Goal: Task Accomplishment & Management: Use online tool/utility

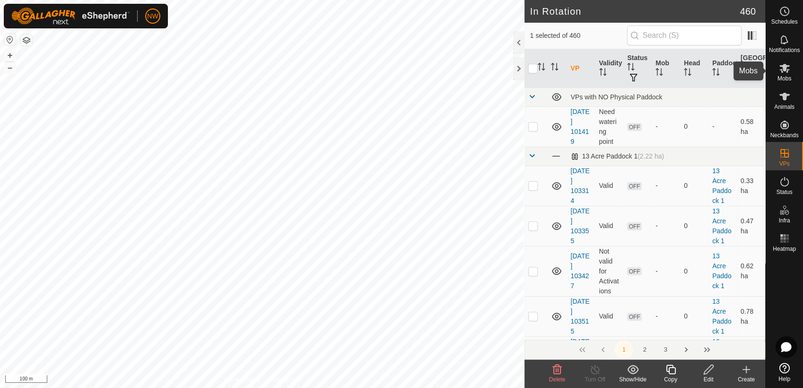
click at [787, 68] on icon at bounding box center [784, 67] width 11 height 11
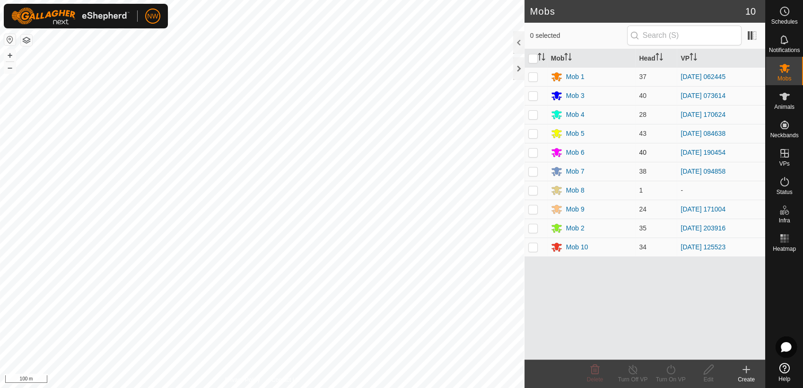
click at [533, 152] on p-checkbox at bounding box center [532, 153] width 9 height 8
checkbox input "true"
click at [628, 368] on icon at bounding box center [633, 369] width 12 height 11
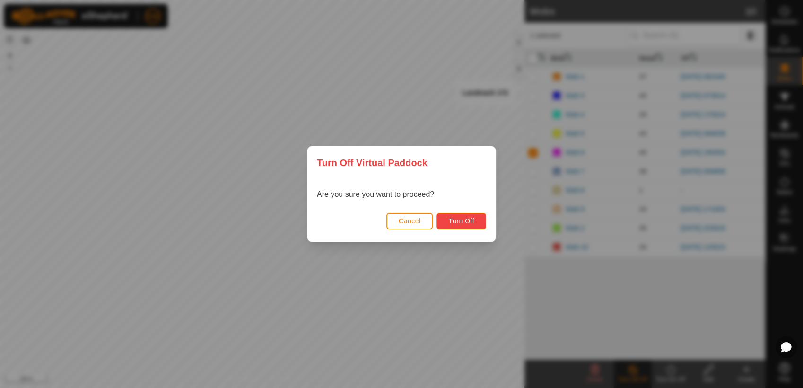
click at [464, 213] on button "Turn Off" at bounding box center [462, 221] width 50 height 17
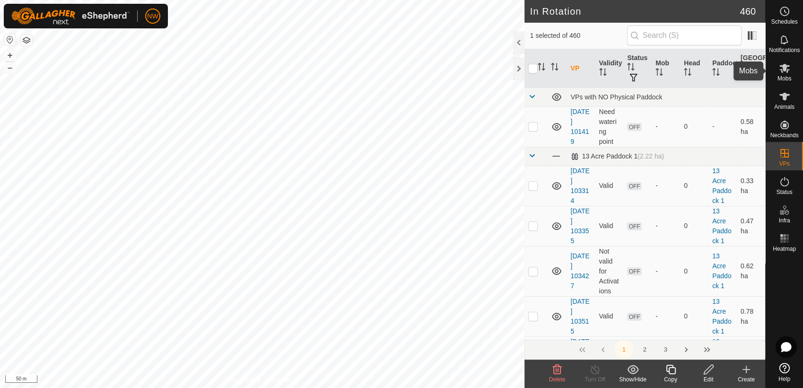
click at [785, 72] on icon at bounding box center [784, 67] width 11 height 11
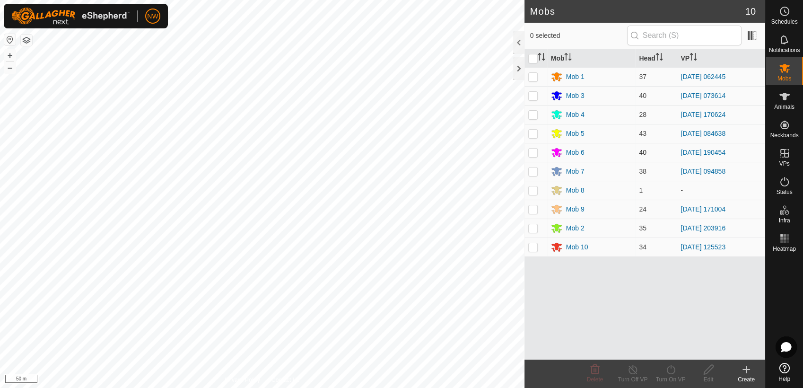
click at [534, 151] on p-checkbox at bounding box center [532, 153] width 9 height 8
checkbox input "true"
click at [672, 369] on icon at bounding box center [671, 369] width 12 height 11
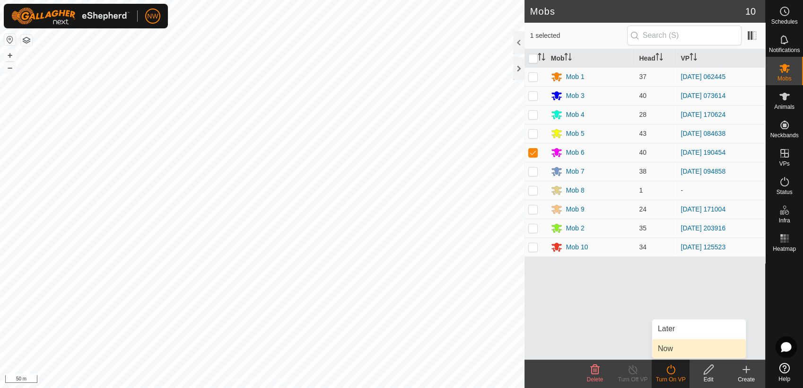
click at [674, 349] on link "Now" at bounding box center [699, 348] width 94 height 19
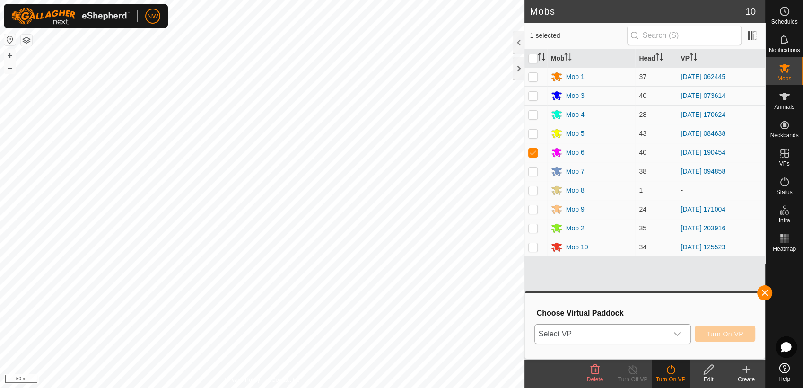
click at [681, 333] on icon "dropdown trigger" at bounding box center [678, 334] width 8 height 8
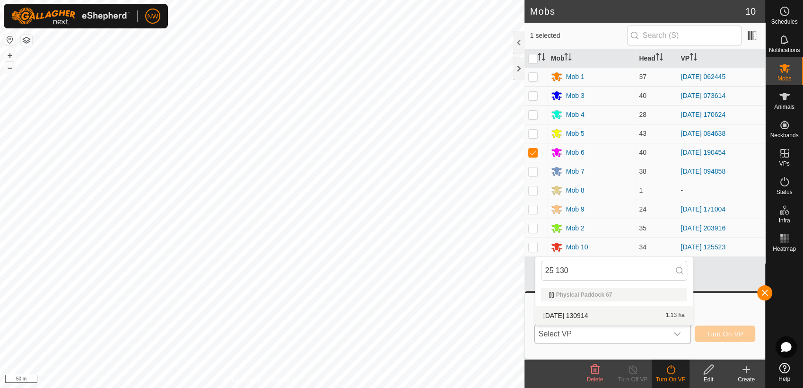
type input "25 130"
click at [593, 314] on li "[DATE] [DATE] 1.13 ha" at bounding box center [614, 315] width 158 height 19
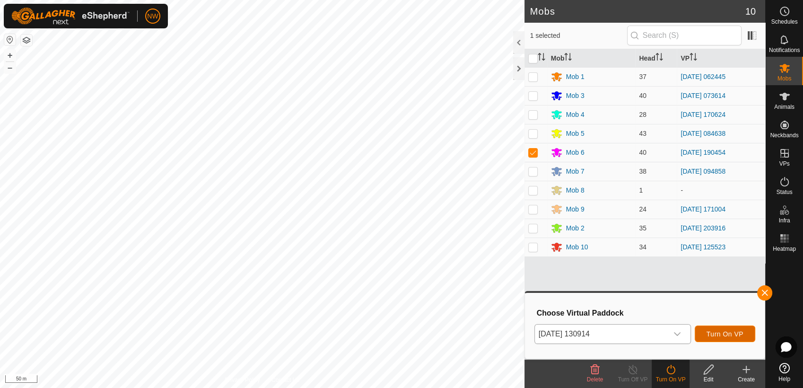
click at [729, 332] on span "Turn On VP" at bounding box center [725, 334] width 37 height 8
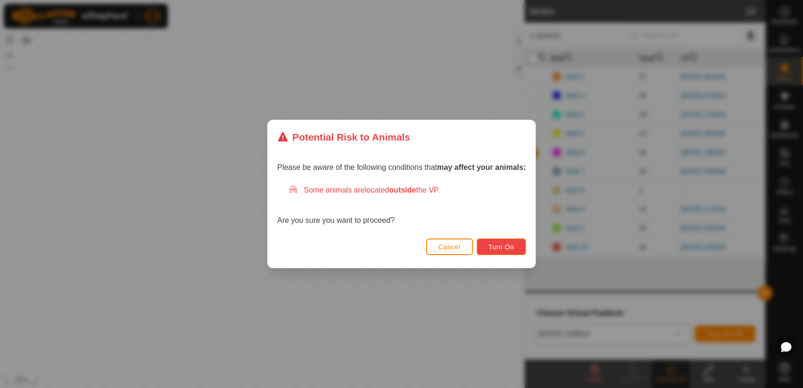
click at [499, 247] on span "Turn On" at bounding box center [502, 247] width 26 height 8
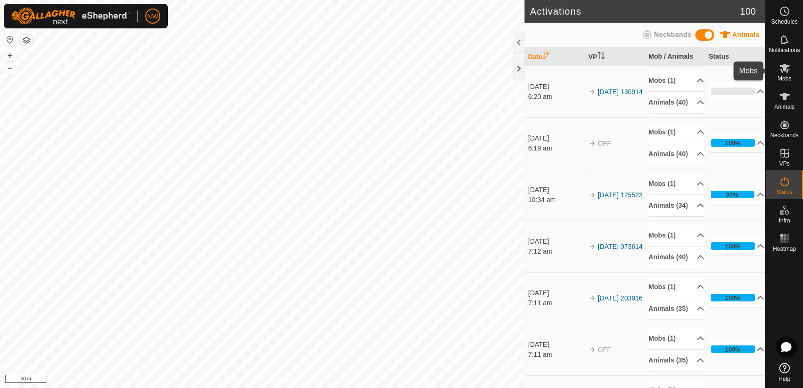
click at [784, 68] on icon at bounding box center [784, 68] width 10 height 9
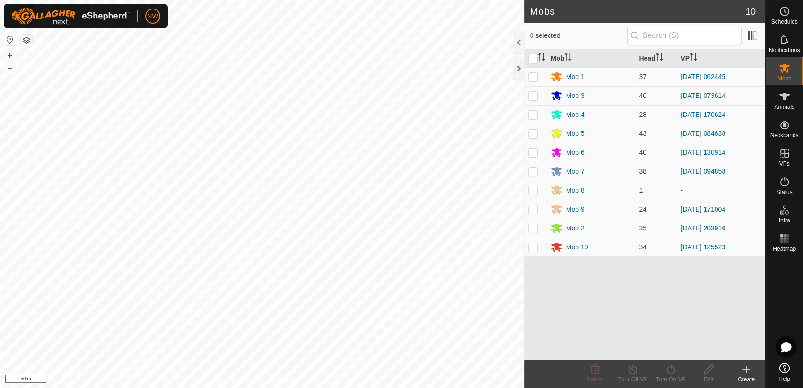
click at [533, 171] on p-checkbox at bounding box center [532, 171] width 9 height 8
checkbox input "true"
click at [669, 365] on icon at bounding box center [671, 369] width 12 height 11
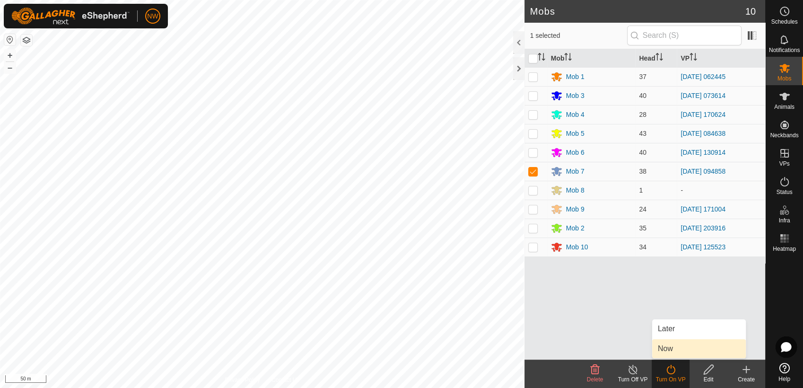
click at [680, 345] on link "Now" at bounding box center [699, 348] width 94 height 19
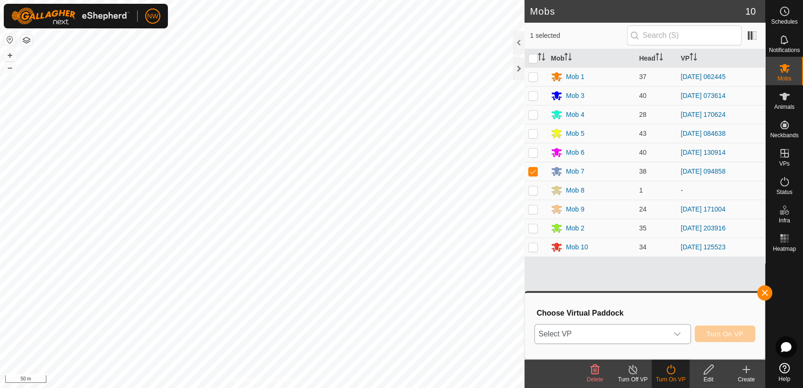
click at [680, 331] on icon "dropdown trigger" at bounding box center [678, 334] width 8 height 8
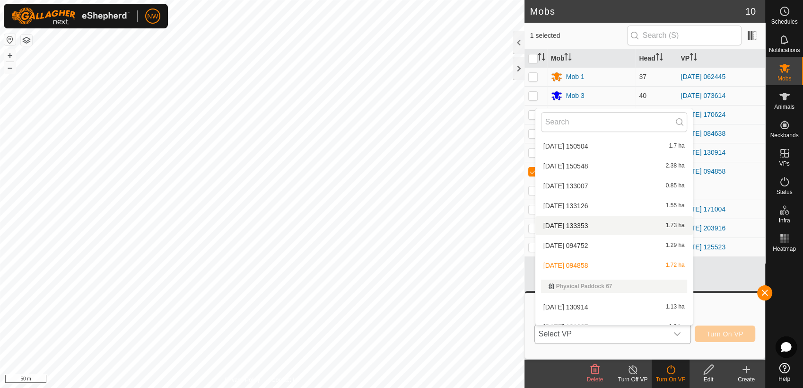
scroll to position [8415, 0]
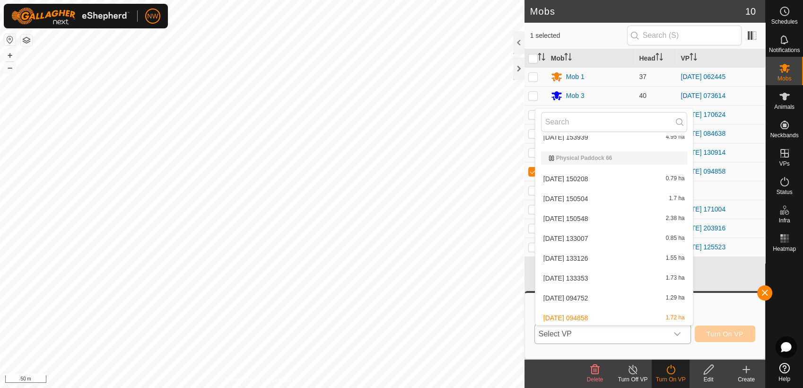
click at [568, 175] on li "[DATE] 150208 0.79 ha" at bounding box center [614, 178] width 158 height 19
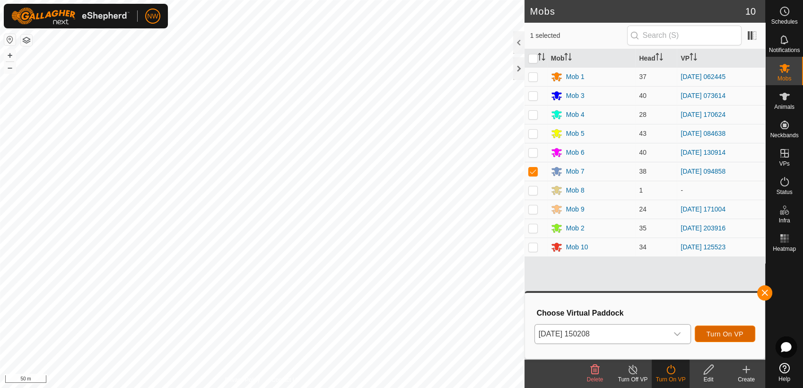
click at [730, 331] on span "Turn On VP" at bounding box center [725, 334] width 37 height 8
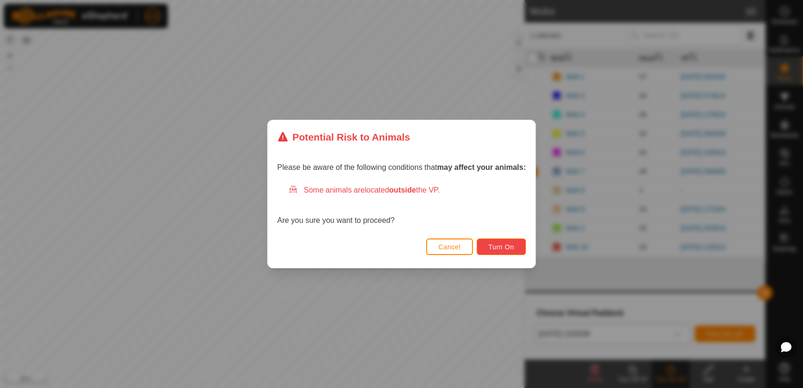
click at [507, 242] on button "Turn On" at bounding box center [501, 246] width 49 height 17
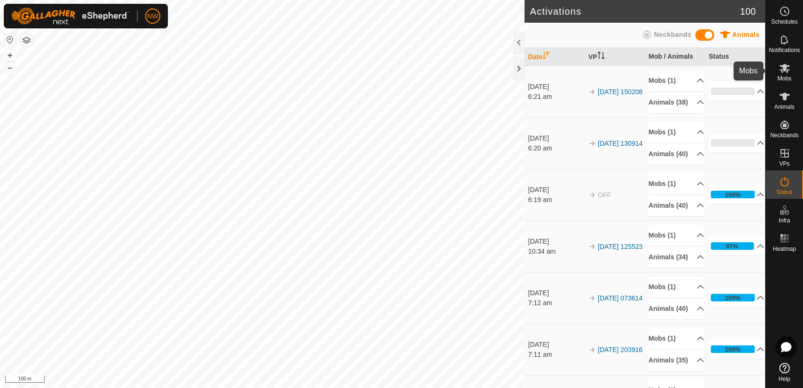
click at [788, 72] on icon at bounding box center [784, 67] width 11 height 11
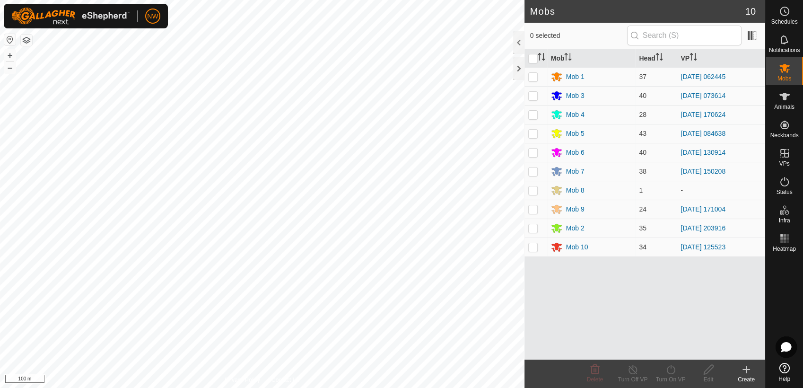
click at [533, 248] on p-checkbox at bounding box center [532, 247] width 9 height 8
checkbox input "true"
click at [670, 367] on icon at bounding box center [671, 369] width 12 height 11
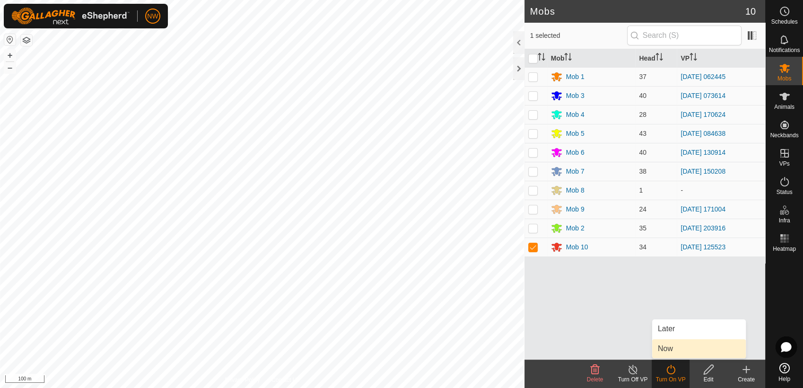
click at [674, 344] on link "Now" at bounding box center [699, 348] width 94 height 19
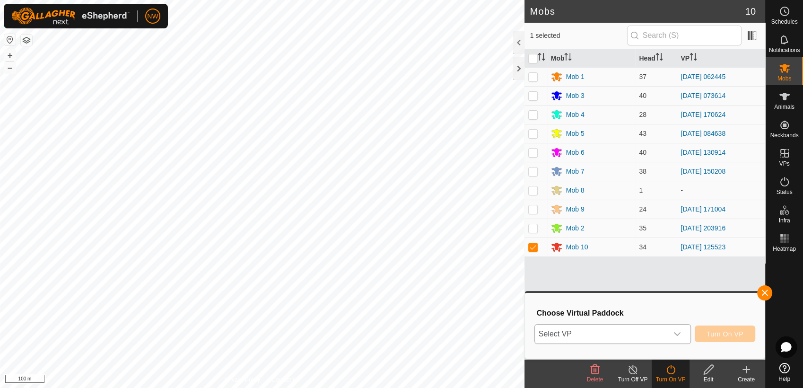
click at [681, 332] on icon "dropdown trigger" at bounding box center [678, 334] width 8 height 8
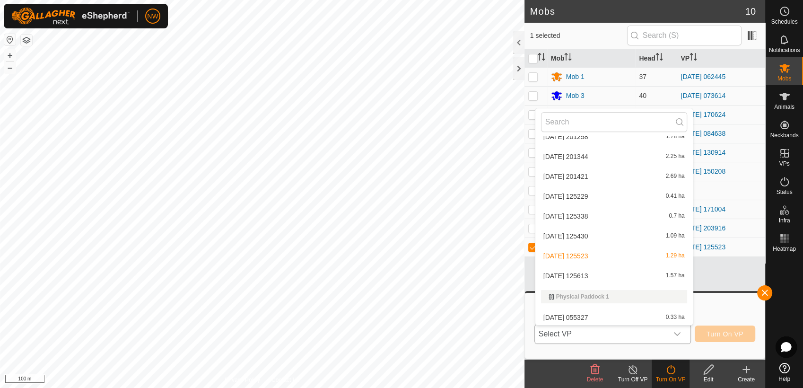
scroll to position [2591, 0]
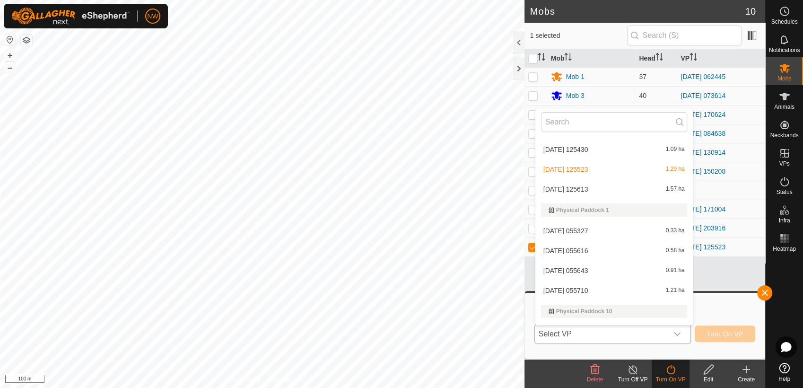
click at [581, 184] on li "[DATE] 125613 1.57 ha" at bounding box center [614, 189] width 158 height 19
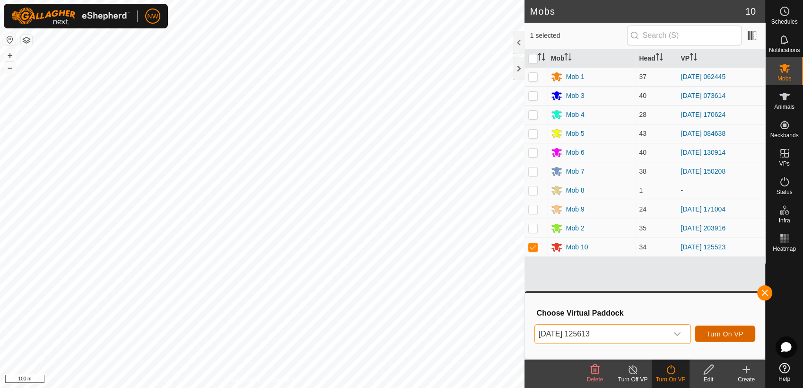
click at [730, 333] on span "Turn On VP" at bounding box center [725, 334] width 37 height 8
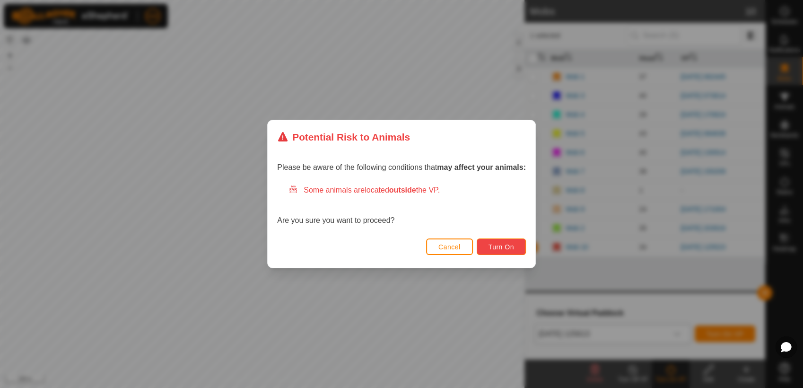
click at [493, 241] on button "Turn On" at bounding box center [501, 246] width 49 height 17
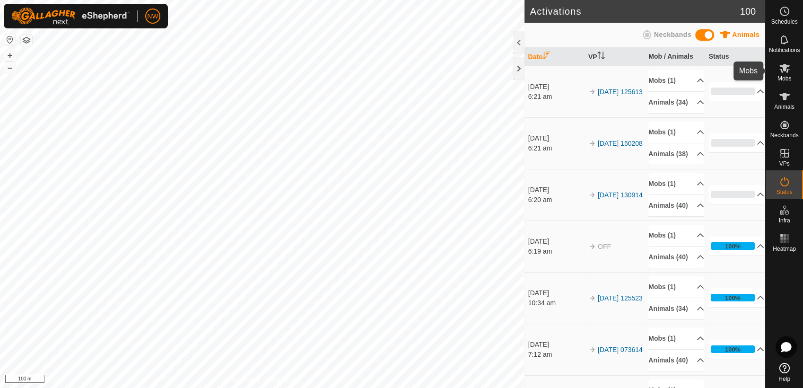
click at [785, 66] on icon at bounding box center [784, 68] width 10 height 9
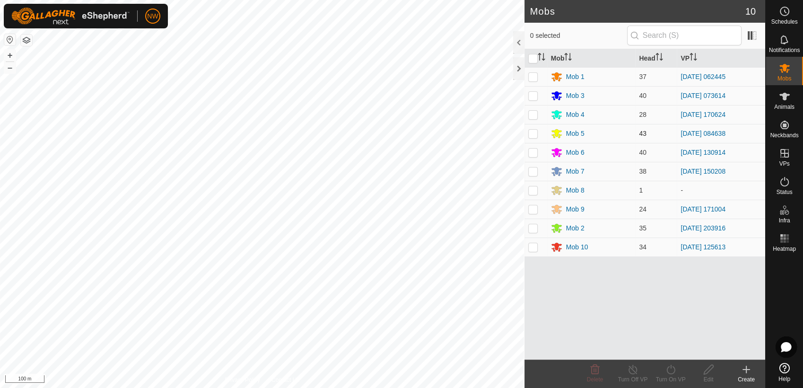
drag, startPoint x: 532, startPoint y: 134, endPoint x: 536, endPoint y: 138, distance: 6.0
click at [534, 135] on p-checkbox at bounding box center [532, 134] width 9 height 8
checkbox input "true"
click at [672, 370] on icon at bounding box center [671, 369] width 12 height 11
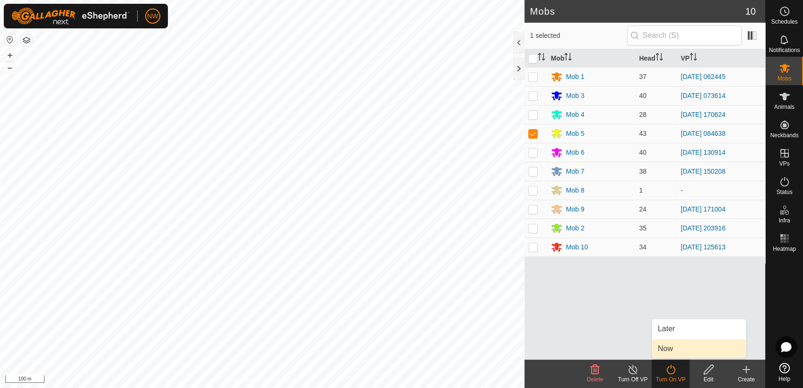
click at [668, 344] on link "Now" at bounding box center [699, 348] width 94 height 19
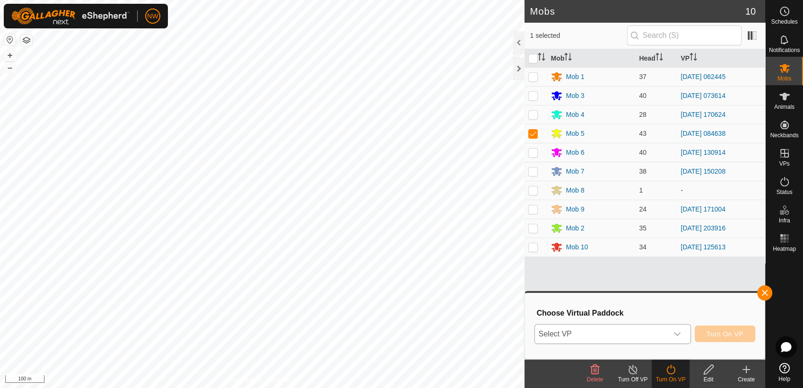
click at [681, 331] on icon "dropdown trigger" at bounding box center [678, 334] width 8 height 8
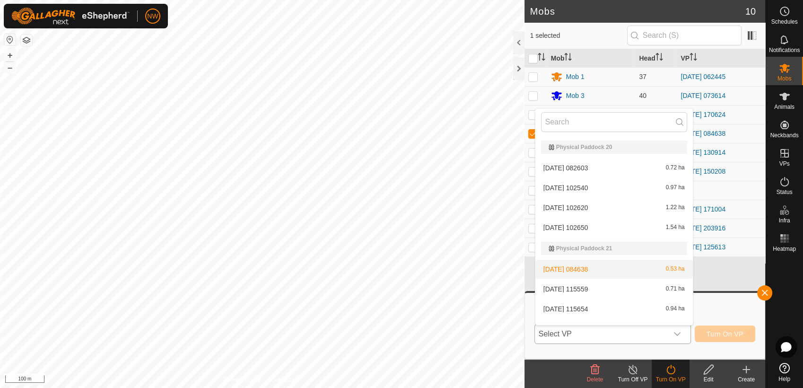
scroll to position [4401, 0]
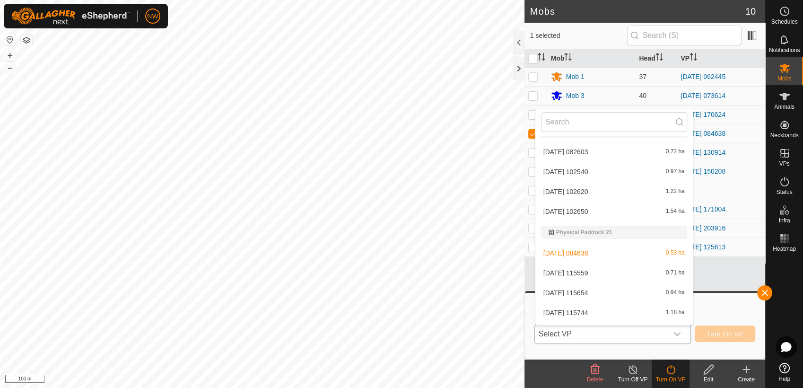
click at [593, 270] on li "[DATE] 115559 0.71 ha" at bounding box center [614, 272] width 158 height 19
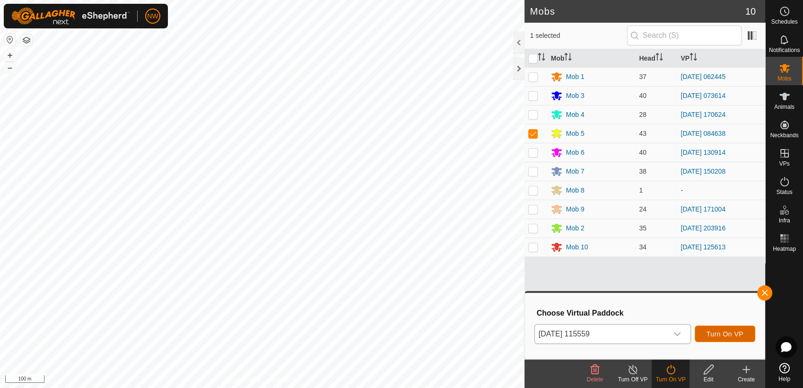
click at [728, 332] on span "Turn On VP" at bounding box center [725, 334] width 37 height 8
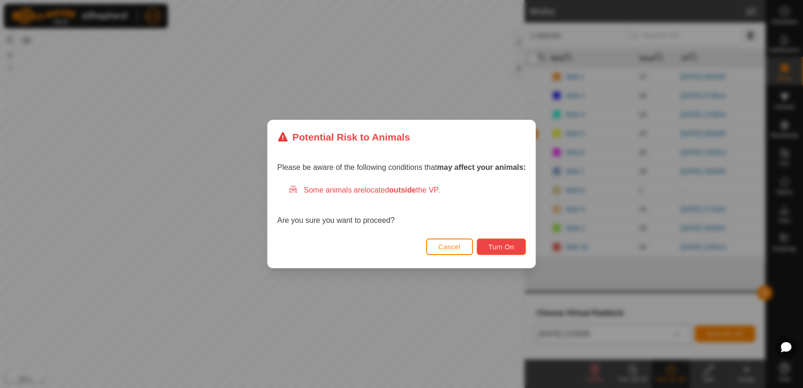
click at [499, 243] on span "Turn On" at bounding box center [502, 247] width 26 height 8
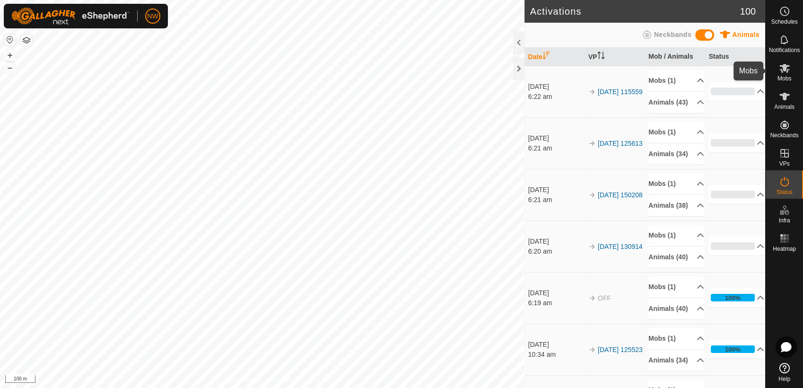
click at [787, 65] on icon at bounding box center [784, 67] width 11 height 11
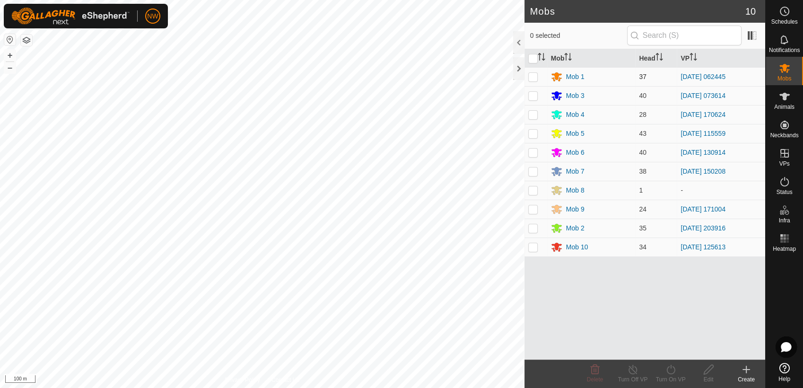
click at [534, 74] on p-checkbox at bounding box center [532, 77] width 9 height 8
checkbox input "true"
click at [672, 372] on icon at bounding box center [671, 369] width 12 height 11
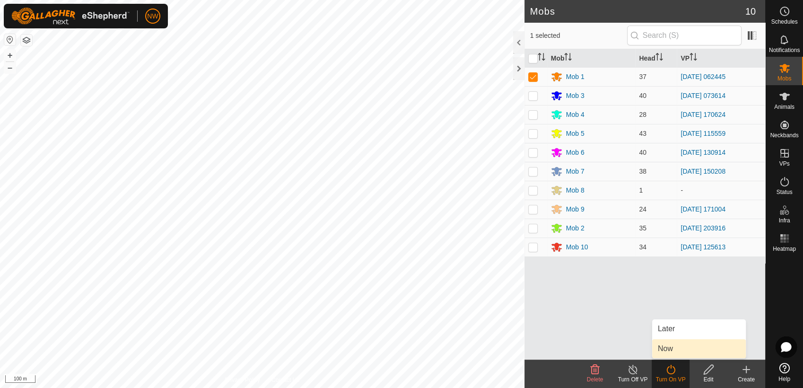
click at [674, 349] on link "Now" at bounding box center [699, 348] width 94 height 19
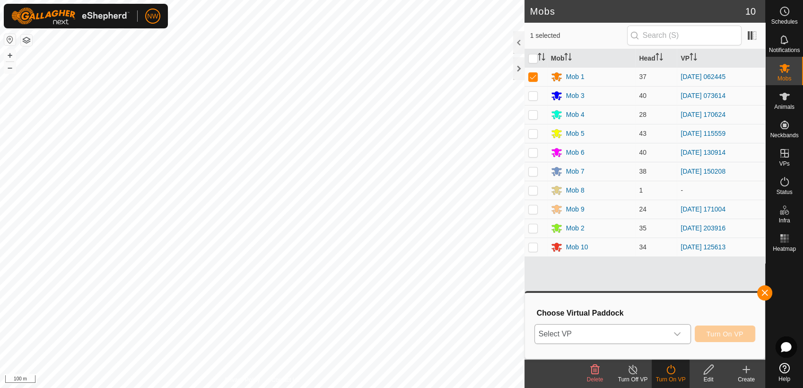
click at [680, 332] on icon "dropdown trigger" at bounding box center [678, 334] width 8 height 8
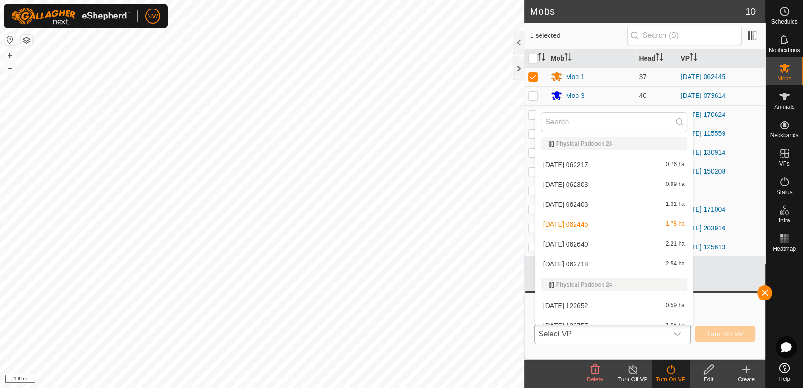
scroll to position [4722, 0]
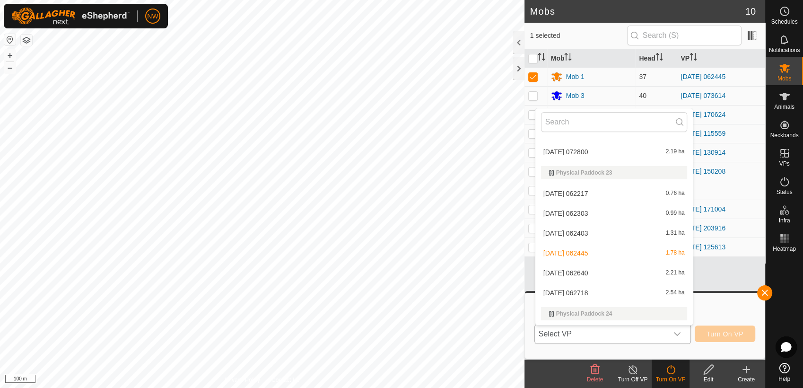
click at [586, 270] on li "[DATE] 062640 2.21 ha" at bounding box center [614, 272] width 158 height 19
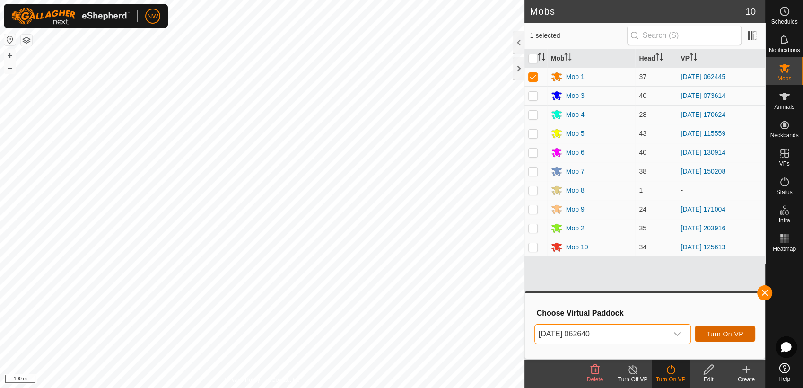
click at [734, 334] on span "Turn On VP" at bounding box center [725, 334] width 37 height 8
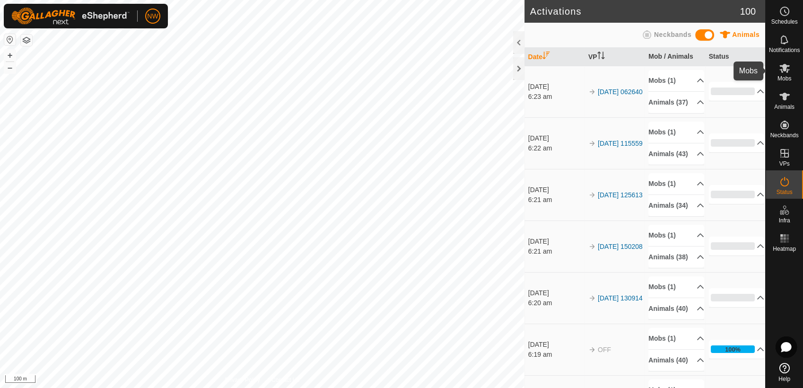
click at [788, 70] on icon at bounding box center [784, 67] width 11 height 11
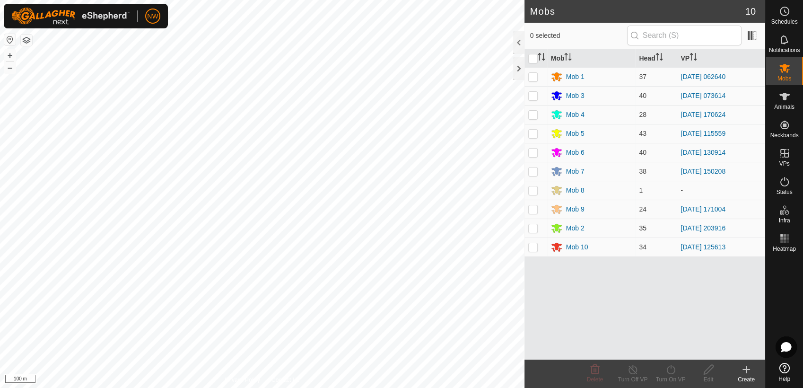
click at [533, 227] on p-checkbox at bounding box center [532, 228] width 9 height 8
checkbox input "true"
click at [671, 370] on icon at bounding box center [671, 369] width 12 height 11
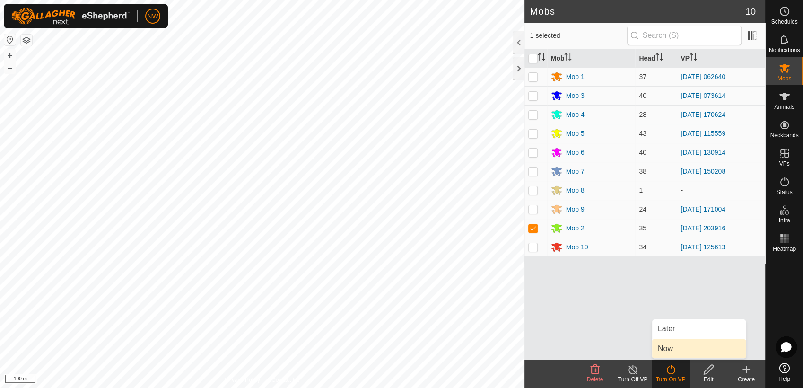
click at [670, 347] on link "Now" at bounding box center [699, 348] width 94 height 19
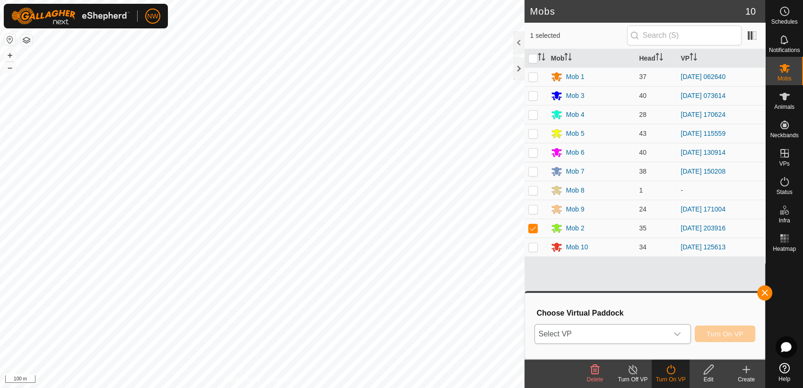
click at [681, 332] on icon "dropdown trigger" at bounding box center [677, 334] width 7 height 4
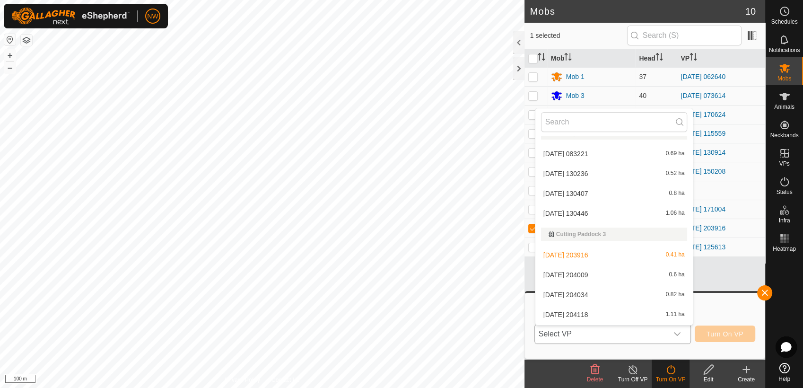
scroll to position [1179, 0]
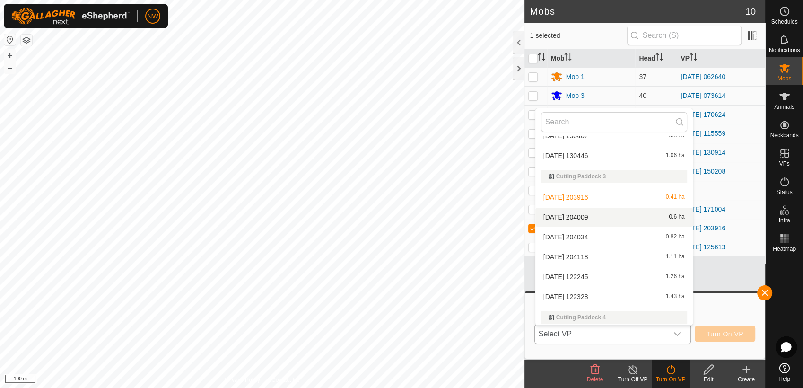
click at [592, 212] on li "[DATE] 204009 0.6 ha" at bounding box center [614, 217] width 158 height 19
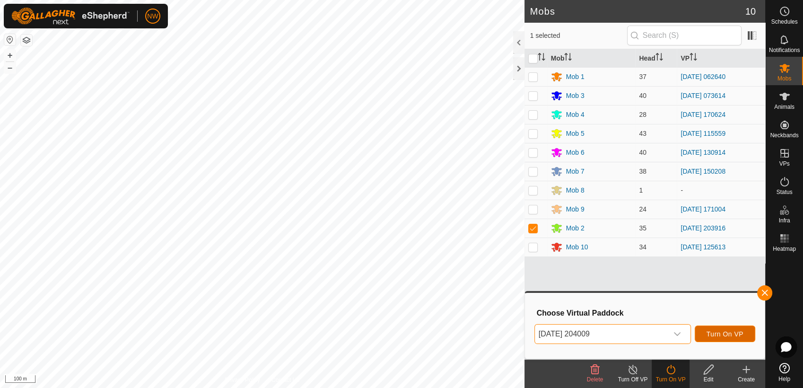
click at [730, 333] on span "Turn On VP" at bounding box center [725, 334] width 37 height 8
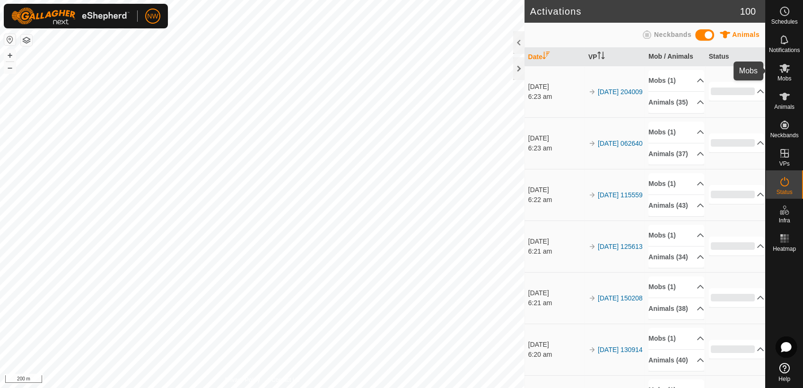
click at [789, 70] on icon at bounding box center [784, 67] width 11 height 11
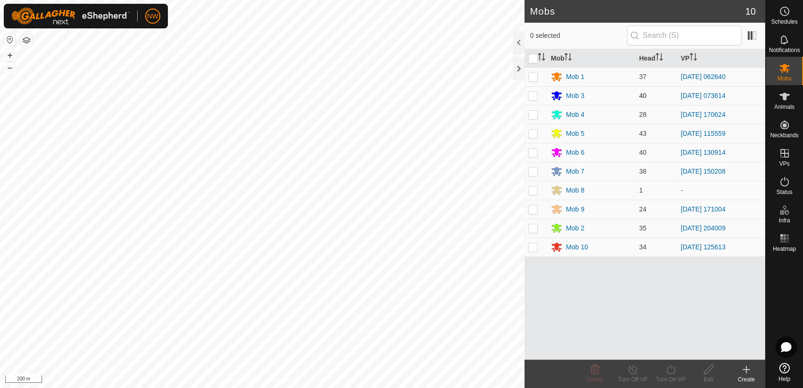
click at [534, 96] on p-checkbox at bounding box center [532, 96] width 9 height 8
checkbox input "true"
click at [630, 370] on icon at bounding box center [633, 369] width 12 height 11
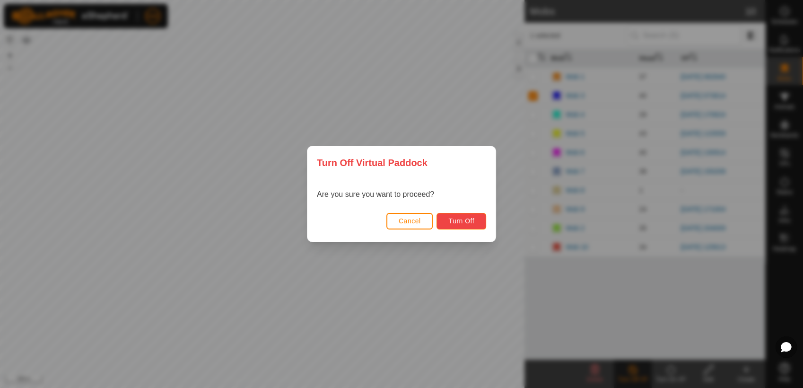
click at [466, 218] on span "Turn Off" at bounding box center [461, 221] width 26 height 8
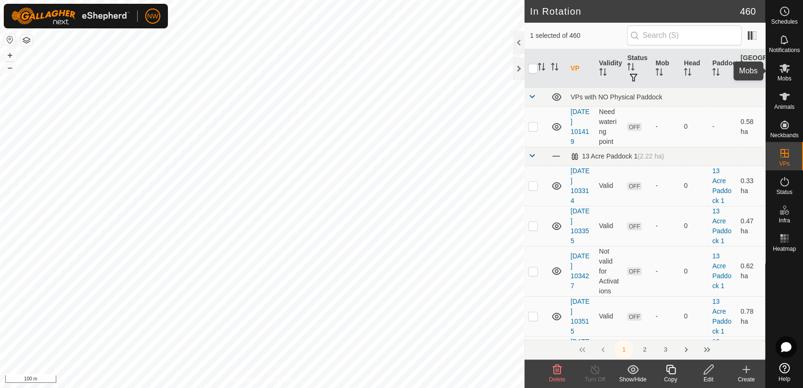
drag, startPoint x: 782, startPoint y: 69, endPoint x: 787, endPoint y: 92, distance: 23.8
click at [781, 70] on icon at bounding box center [784, 67] width 11 height 11
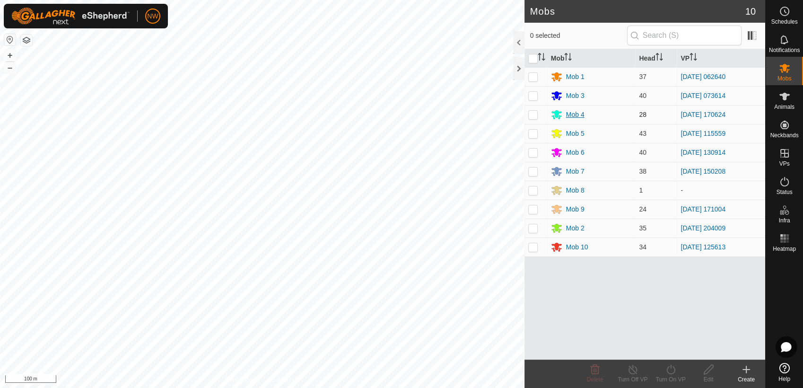
drag, startPoint x: 534, startPoint y: 94, endPoint x: 558, endPoint y: 117, distance: 34.1
click at [539, 102] on td at bounding box center [536, 95] width 23 height 19
checkbox input "true"
click at [668, 369] on icon at bounding box center [671, 369] width 12 height 11
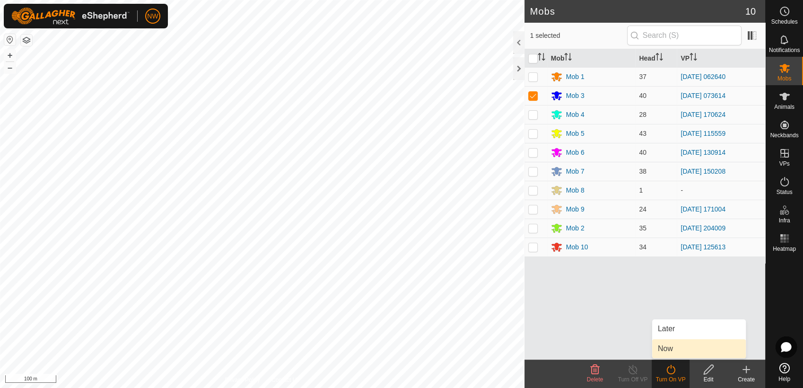
click at [664, 349] on link "Now" at bounding box center [699, 348] width 94 height 19
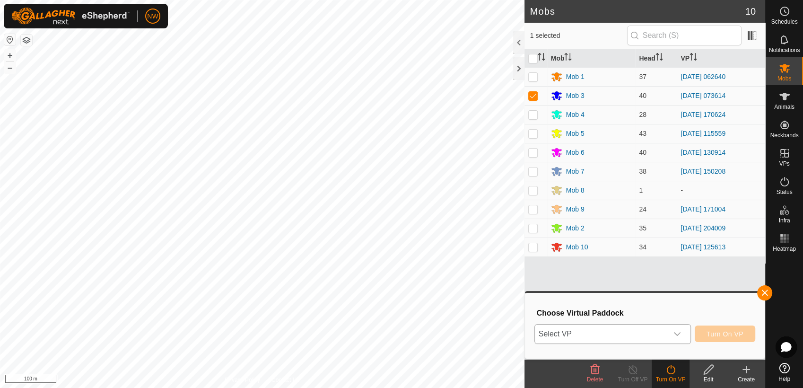
click at [678, 332] on icon "dropdown trigger" at bounding box center [678, 334] width 8 height 8
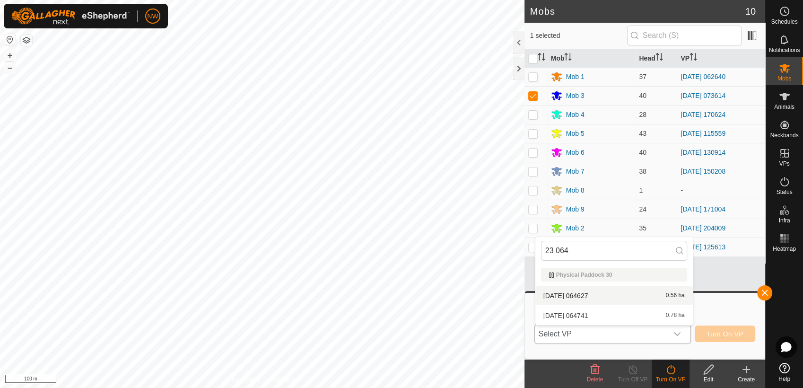
type input "23 064"
click at [579, 294] on li "[DATE] 064627 0.56 ha" at bounding box center [614, 295] width 158 height 19
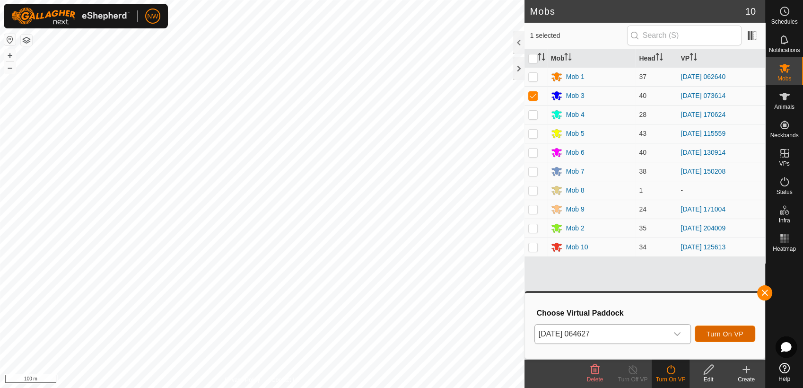
click at [729, 331] on span "Turn On VP" at bounding box center [725, 334] width 37 height 8
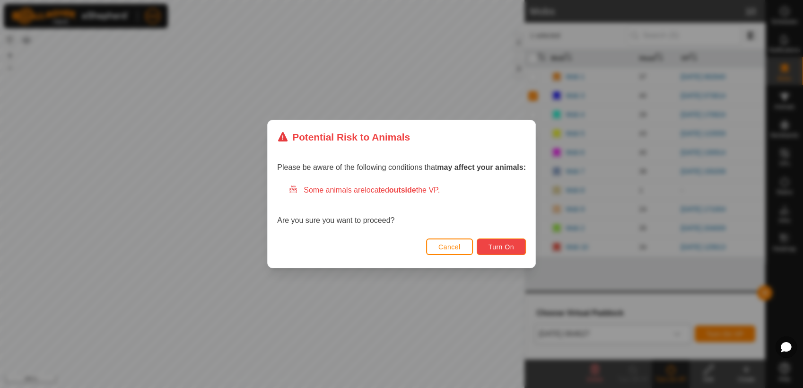
click at [501, 244] on span "Turn On" at bounding box center [502, 247] width 26 height 8
